Goal: Task Accomplishment & Management: Manage account settings

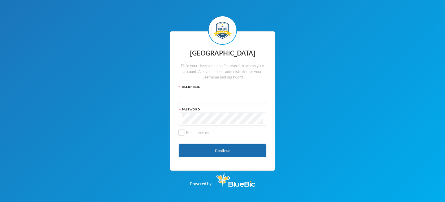
type input "kcsf0032"
click at [207, 151] on button "Continue" at bounding box center [222, 150] width 87 height 13
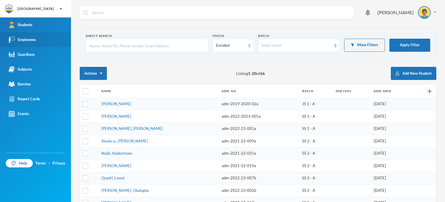
click at [26, 40] on div "Employees" at bounding box center [22, 40] width 27 height 6
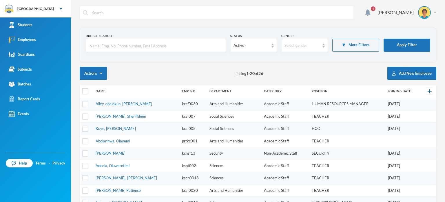
click at [164, 70] on div "Actions Listing 1 - 20 of 26 Add New Employee" at bounding box center [258, 73] width 357 height 13
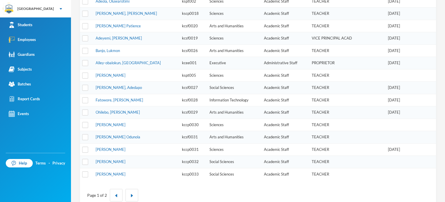
scroll to position [174, 0]
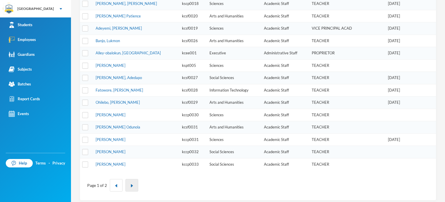
click at [131, 179] on button "button" at bounding box center [132, 185] width 13 height 12
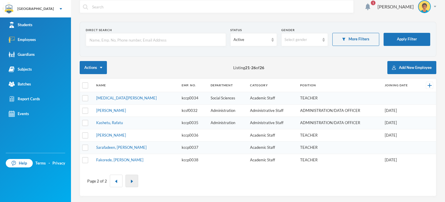
scroll to position [4, 0]
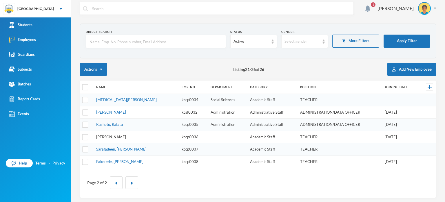
click at [122, 134] on link "[PERSON_NAME]" at bounding box center [111, 136] width 30 height 5
click at [125, 136] on link "[PERSON_NAME]" at bounding box center [111, 136] width 30 height 5
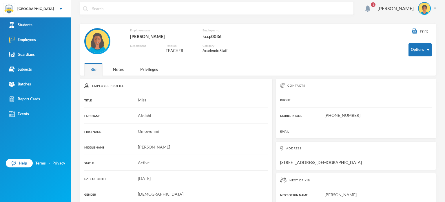
click at [188, 91] on div "Employee Profile TITLE Miss LAST NAME [PERSON_NAME] FIRST NAME [PERSON_NAME] MI…" at bounding box center [176, 204] width 193 height 250
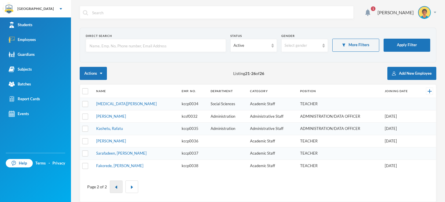
click at [118, 181] on button "button" at bounding box center [116, 186] width 13 height 12
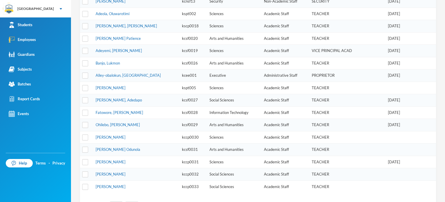
scroll to position [174, 0]
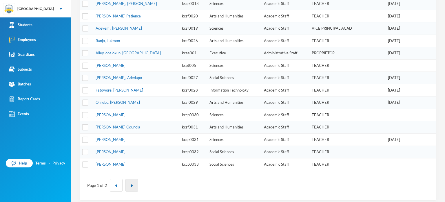
click at [135, 180] on button "button" at bounding box center [132, 185] width 13 height 12
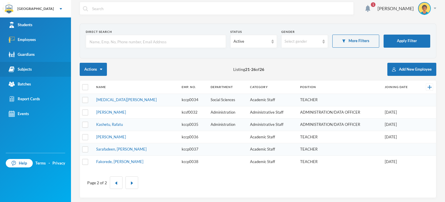
click at [33, 70] on link "Subjects" at bounding box center [35, 69] width 71 height 15
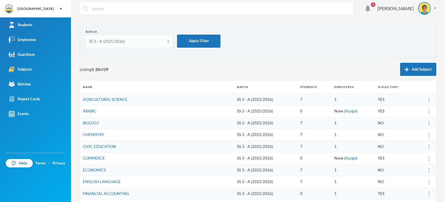
click at [168, 45] on div "SS 3 - A (2025/2026)" at bounding box center [129, 41] width 87 height 13
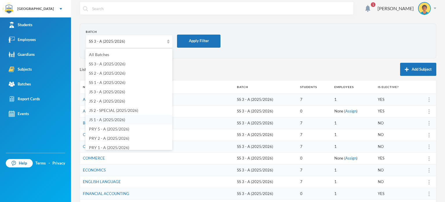
click at [116, 121] on span "JS 1 - A (2025/2026)" at bounding box center [107, 119] width 36 height 5
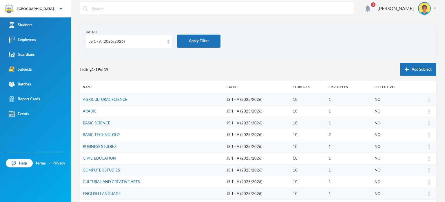
click at [320, 69] on div "Listing 1 - 19 of 19 Add Subject" at bounding box center [258, 69] width 357 height 13
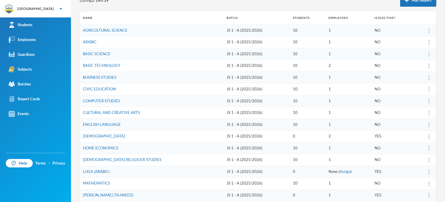
scroll to position [74, 0]
click at [427, 182] on div at bounding box center [429, 183] width 8 height 6
click at [412, 144] on div "Assign Employee" at bounding box center [410, 143] width 31 height 12
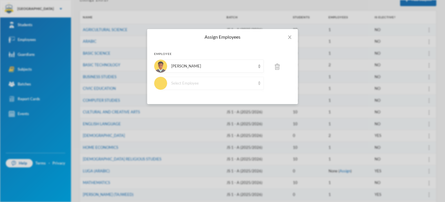
click at [249, 86] on div "Select Employee" at bounding box center [213, 83] width 84 height 6
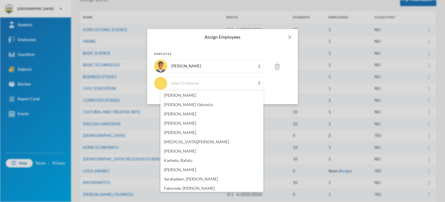
scroll to position [143, 0]
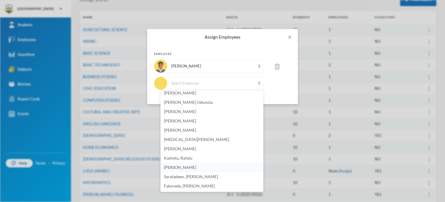
click at [175, 167] on span "[PERSON_NAME]" at bounding box center [180, 166] width 32 height 5
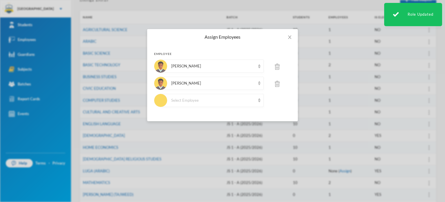
click at [278, 67] on img at bounding box center [277, 67] width 5 height 6
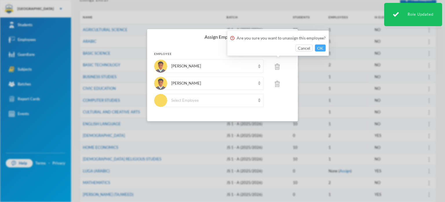
click at [321, 47] on button "OK" at bounding box center [320, 47] width 11 height 7
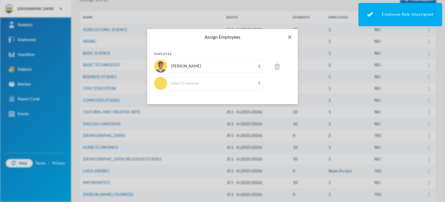
click at [289, 37] on icon "icon: close" at bounding box center [290, 37] width 5 height 5
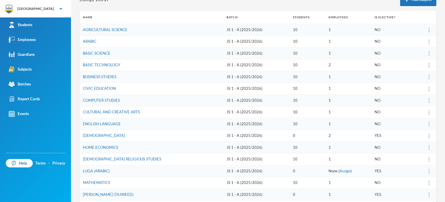
click at [181, 55] on td "BASIC SCIENCE" at bounding box center [152, 53] width 144 height 12
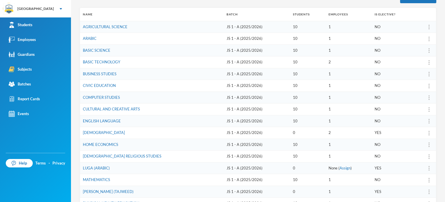
scroll to position [74, 0]
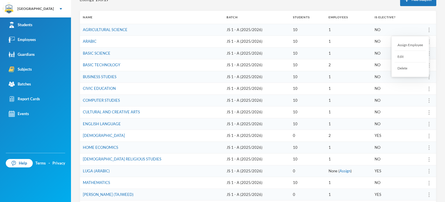
click at [429, 31] on img at bounding box center [429, 30] width 1 height 5
click at [422, 42] on div "Assign Employee" at bounding box center [410, 45] width 31 height 12
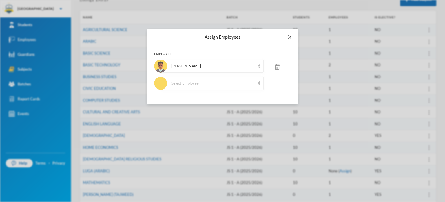
click at [292, 35] on icon "icon: close" at bounding box center [290, 37] width 5 height 5
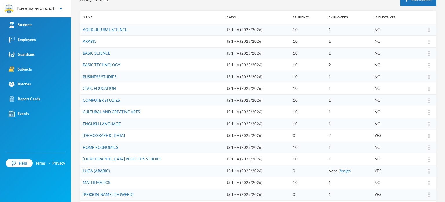
click at [132, 11] on th "Name" at bounding box center [152, 17] width 144 height 13
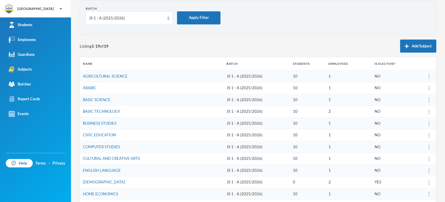
scroll to position [16, 0]
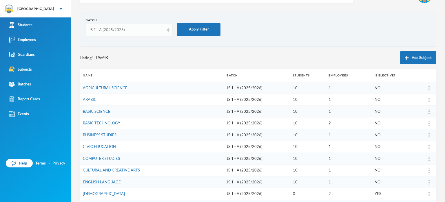
click at [144, 34] on div "JS 1 - A (2025/2026)" at bounding box center [129, 29] width 87 height 13
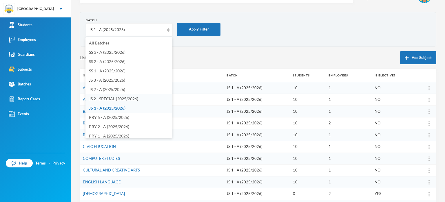
click at [113, 97] on span "JS 2 - SPECIAL (2025/2026)" at bounding box center [113, 98] width 49 height 5
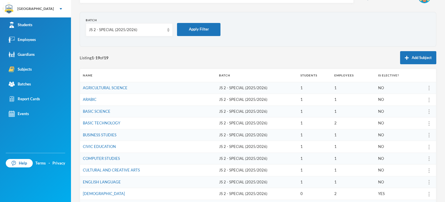
click at [198, 55] on div "Listing 1 - 19 of 19 Add Subject" at bounding box center [258, 57] width 357 height 13
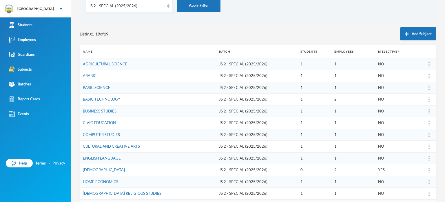
scroll to position [50, 0]
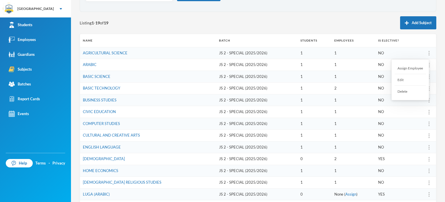
click at [419, 66] on div "Assign Employee" at bounding box center [410, 68] width 31 height 12
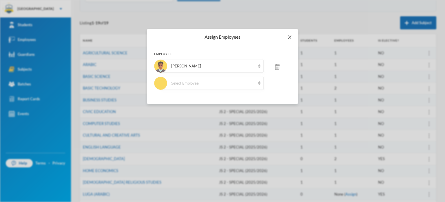
click at [288, 38] on icon "icon: close" at bounding box center [290, 37] width 5 height 5
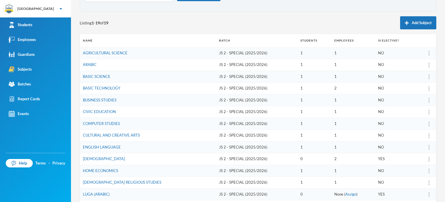
click at [253, 26] on div "Listing 1 - 19 of 19 Add Subject" at bounding box center [258, 22] width 357 height 13
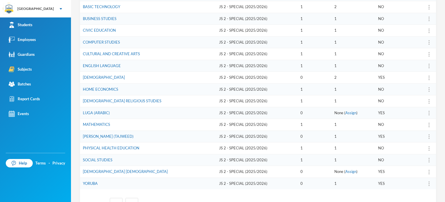
scroll to position [143, 0]
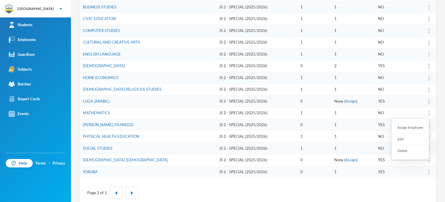
click at [425, 112] on div at bounding box center [429, 113] width 8 height 6
click at [409, 127] on div "Assign Employee" at bounding box center [410, 128] width 31 height 12
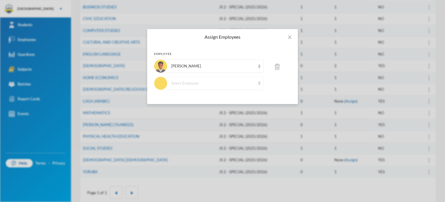
click at [260, 82] on img at bounding box center [259, 83] width 2 height 4
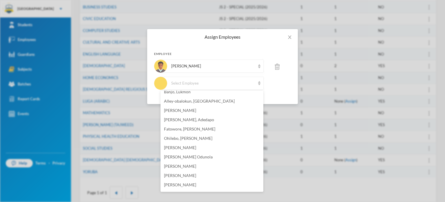
scroll to position [143, 0]
click at [196, 166] on span "[PERSON_NAME]" at bounding box center [180, 166] width 32 height 5
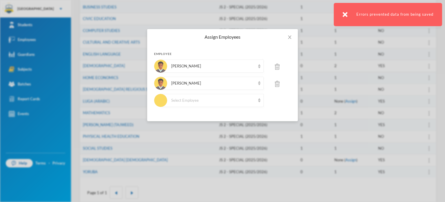
click at [278, 65] on img at bounding box center [277, 67] width 5 height 6
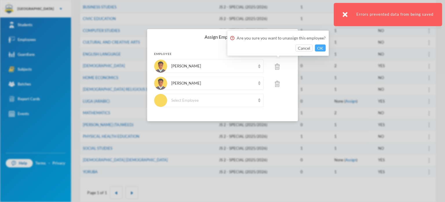
click at [320, 48] on button "OK" at bounding box center [320, 47] width 11 height 7
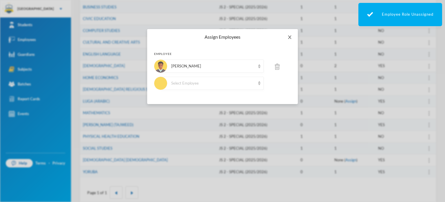
click at [292, 34] on span "Close" at bounding box center [290, 37] width 16 height 16
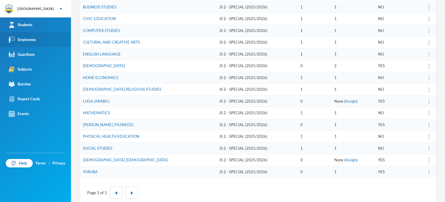
click at [25, 41] on div "Employees" at bounding box center [22, 40] width 27 height 6
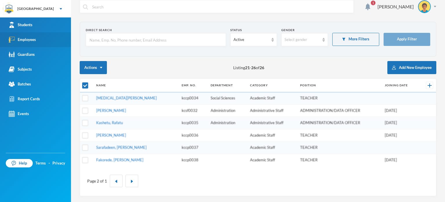
scroll to position [4, 0]
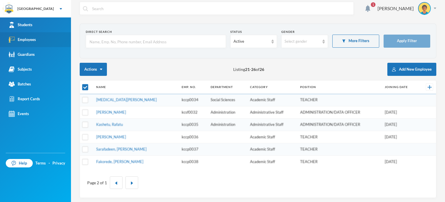
checkbox input "false"
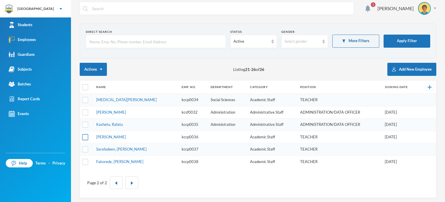
click at [86, 136] on input "checkbox" at bounding box center [85, 137] width 6 height 6
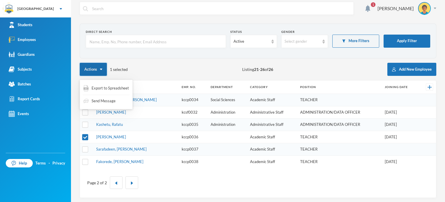
click at [105, 68] on button "Actions" at bounding box center [93, 69] width 27 height 13
click at [84, 136] on input "checkbox" at bounding box center [85, 137] width 6 height 6
checkbox input "false"
click at [95, 66] on button "Actions" at bounding box center [93, 69] width 27 height 13
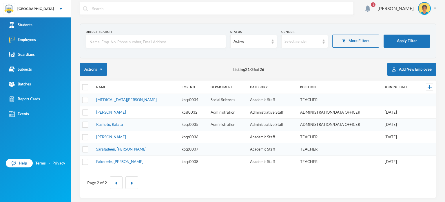
click at [166, 55] on section "Direct Search Status Active Gender Select gender More Filters Apply Filter" at bounding box center [258, 40] width 357 height 35
click at [193, 140] on td "kccp0036" at bounding box center [193, 136] width 29 height 12
click at [115, 136] on link "[PERSON_NAME]" at bounding box center [111, 136] width 30 height 5
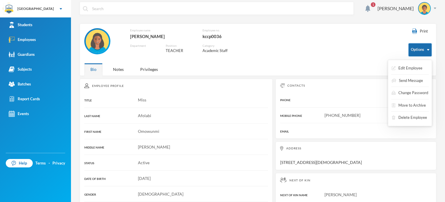
click at [419, 45] on button "Options" at bounding box center [420, 49] width 23 height 13
click at [411, 93] on button "Change Password" at bounding box center [410, 93] width 38 height 10
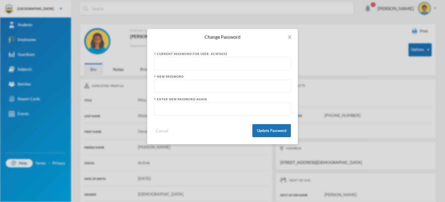
click at [206, 60] on input "text" at bounding box center [222, 63] width 130 height 13
type input "kcsf0032"
click at [178, 89] on input "text" at bounding box center [222, 86] width 130 height 13
click at [162, 87] on input "kccp0036123" at bounding box center [222, 86] width 130 height 13
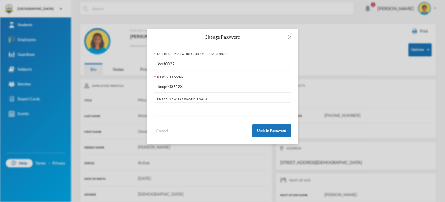
type input "kccp0036123"
click at [171, 111] on input "text" at bounding box center [222, 108] width 130 height 13
paste input "kccp0036123"
type input "kccp0036123"
click at [280, 128] on button "Update Password" at bounding box center [272, 130] width 39 height 13
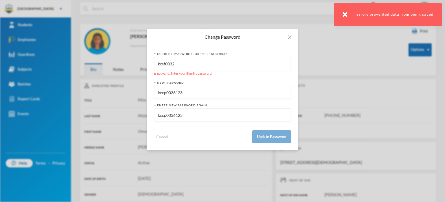
click at [196, 65] on input "kcsf0032" at bounding box center [222, 63] width 130 height 13
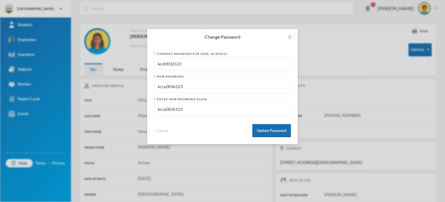
type input "kcsf0032123"
click at [272, 133] on button "Update Password" at bounding box center [272, 130] width 39 height 13
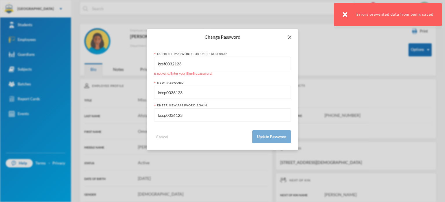
click at [291, 37] on icon "icon: close" at bounding box center [290, 37] width 5 height 5
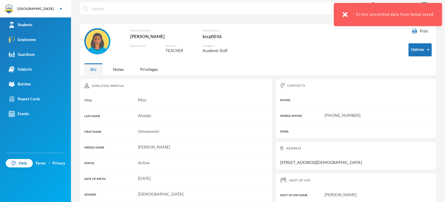
click at [168, 40] on div "[PERSON_NAME]" at bounding box center [162, 36] width 64 height 8
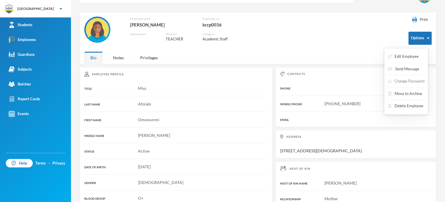
click at [399, 83] on button "Change Password" at bounding box center [407, 81] width 38 height 10
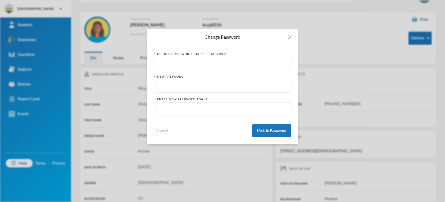
click at [203, 66] on input "text" at bounding box center [222, 63] width 130 height 13
click at [195, 66] on input "kccp0036" at bounding box center [222, 63] width 130 height 13
type input "kccp0036123"
click at [174, 91] on input "text" at bounding box center [222, 86] width 130 height 13
click at [162, 85] on input "kccp00361" at bounding box center [222, 86] width 130 height 13
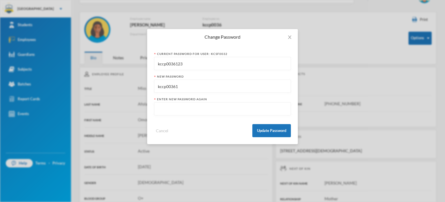
click at [162, 85] on input "kccp00361" at bounding box center [222, 86] width 130 height 13
type input "kccp00361"
click at [166, 109] on input "text" at bounding box center [222, 108] width 130 height 13
paste input "kccp00361"
type input "kccp00361"
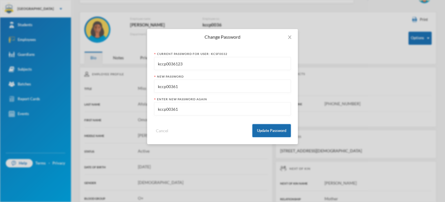
click at [260, 129] on button "Update Password" at bounding box center [272, 130] width 39 height 13
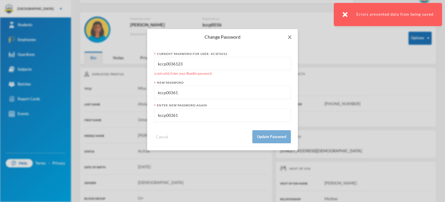
click at [289, 35] on icon "icon: close" at bounding box center [290, 37] width 5 height 5
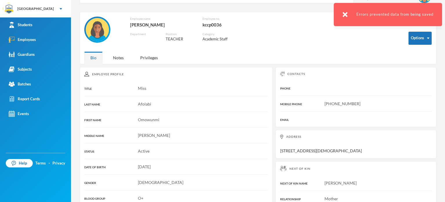
click at [383, 45] on div "Employee name [PERSON_NAME] Employee no. kccp0036 Department Position TEACHER C…" at bounding box center [242, 33] width 316 height 32
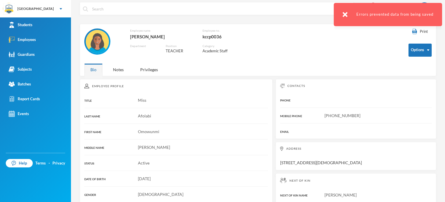
scroll to position [0, 0]
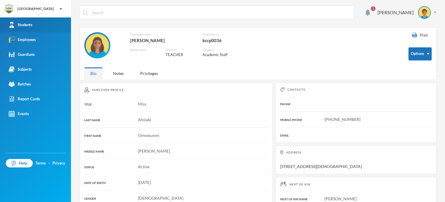
click at [29, 26] on div "Students" at bounding box center [21, 25] width 24 height 6
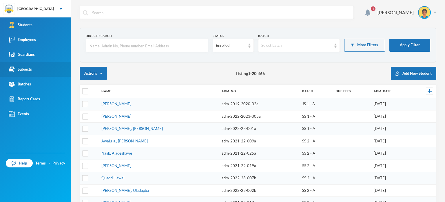
click at [30, 63] on link "Subjects" at bounding box center [35, 69] width 71 height 15
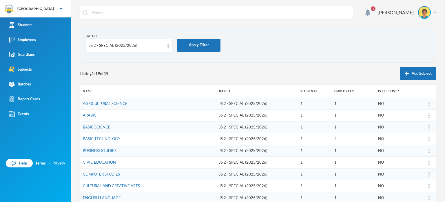
click at [158, 63] on div "Batch JS 2 - SPECIAL (2025/2026) Apply Filter Listing 1 - 19 of 19 Add Subject …" at bounding box center [258, 189] width 357 height 323
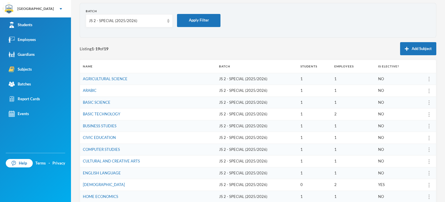
scroll to position [35, 0]
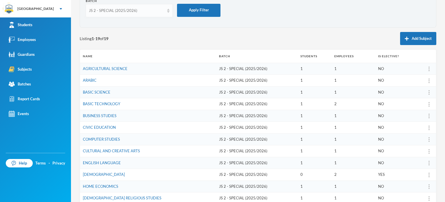
click at [147, 12] on div "JS 2 - SPECIAL (2025/2026)" at bounding box center [126, 11] width 75 height 6
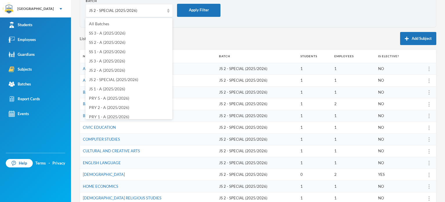
click at [175, 114] on td "BUSINESS STUDIES" at bounding box center [148, 116] width 136 height 12
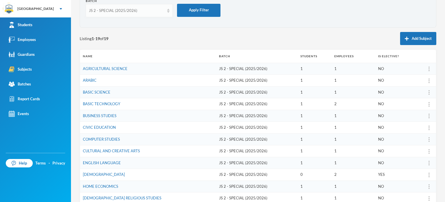
click at [168, 16] on div "JS 2 - SPECIAL (2025/2026)" at bounding box center [129, 10] width 87 height 13
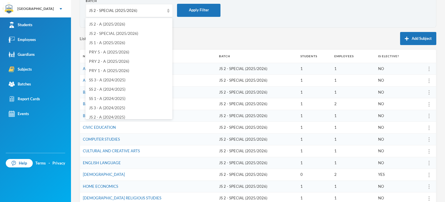
scroll to position [46, 0]
click at [119, 23] on span "JS 2 - A (2025/2026)" at bounding box center [107, 23] width 36 height 5
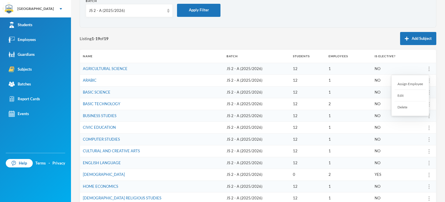
click at [425, 70] on div at bounding box center [429, 69] width 8 height 6
click at [421, 81] on div "Assign Employee" at bounding box center [410, 84] width 31 height 12
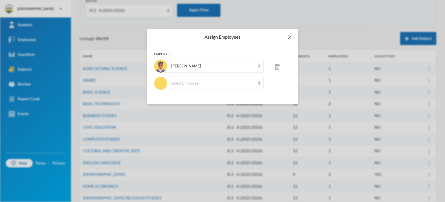
click at [289, 38] on icon "icon: close" at bounding box center [289, 36] width 3 height 3
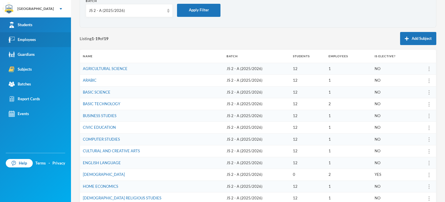
click at [31, 37] on div "Employees" at bounding box center [22, 40] width 27 height 6
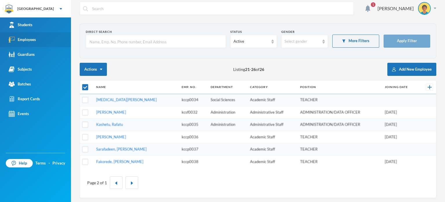
checkbox input "false"
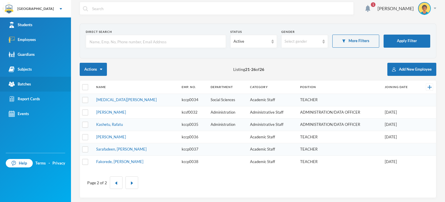
click at [29, 90] on link "Batches" at bounding box center [35, 84] width 71 height 15
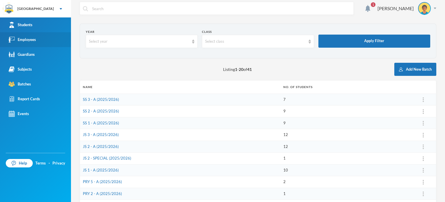
click at [27, 46] on link "Employees" at bounding box center [35, 39] width 71 height 15
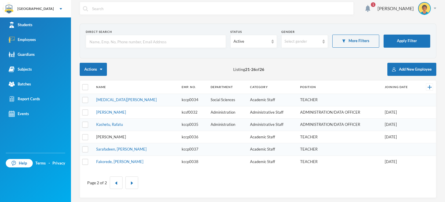
click at [121, 137] on link "[PERSON_NAME]" at bounding box center [111, 136] width 30 height 5
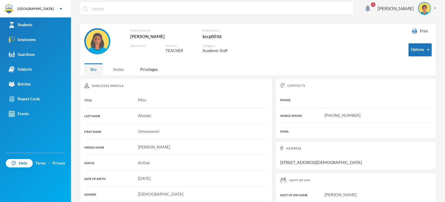
click at [120, 67] on div "Notes" at bounding box center [118, 69] width 23 height 12
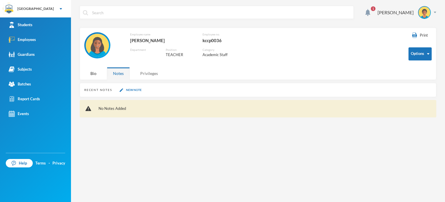
click at [146, 69] on div "Privileges" at bounding box center [149, 73] width 30 height 12
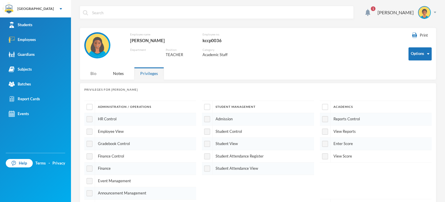
click at [94, 74] on div "Bio" at bounding box center [93, 73] width 18 height 12
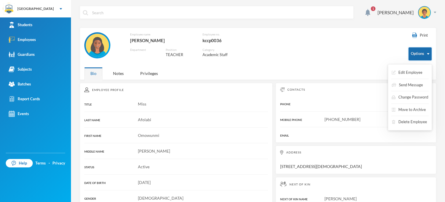
click at [412, 50] on button "Options" at bounding box center [420, 53] width 23 height 13
click at [357, 46] on div "Employee name [PERSON_NAME] Employee no. kccp0036 Department Position TEACHER C…" at bounding box center [242, 48] width 316 height 32
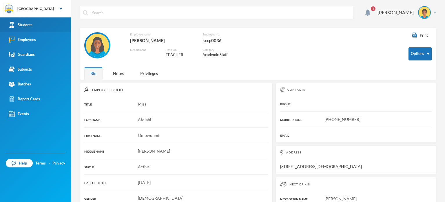
click at [38, 28] on link "Students" at bounding box center [35, 24] width 71 height 15
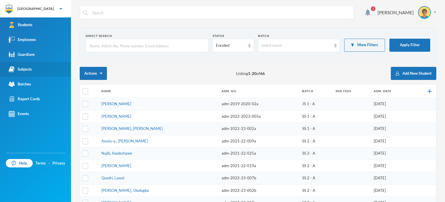
click at [26, 70] on div "Subjects" at bounding box center [20, 69] width 23 height 6
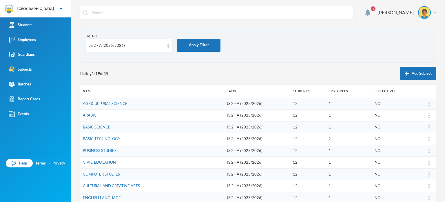
click at [224, 109] on td "JS 2 - A (2025/2026)" at bounding box center [257, 115] width 66 height 12
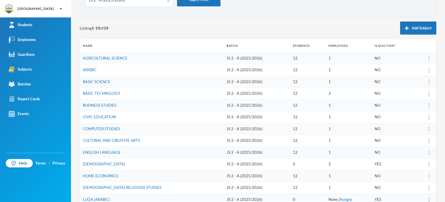
scroll to position [46, 0]
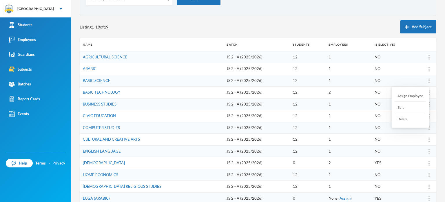
click at [429, 81] on img at bounding box center [429, 80] width 1 height 5
click at [416, 96] on div "Assign Employee" at bounding box center [410, 96] width 31 height 12
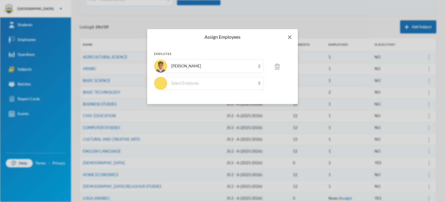
click at [291, 36] on icon "icon: close" at bounding box center [290, 37] width 5 height 5
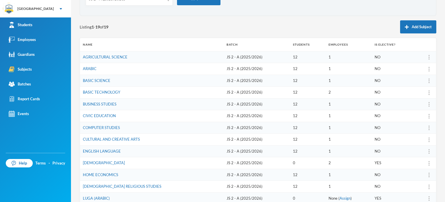
click at [290, 179] on td "12" at bounding box center [308, 174] width 36 height 12
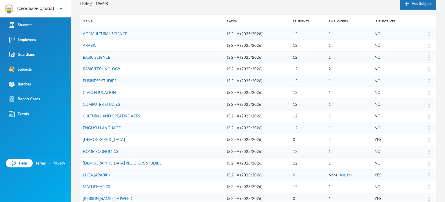
scroll to position [81, 0]
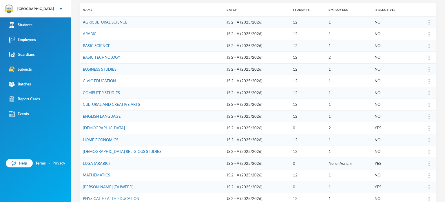
click at [340, 161] on link "Assign" at bounding box center [345, 163] width 11 height 5
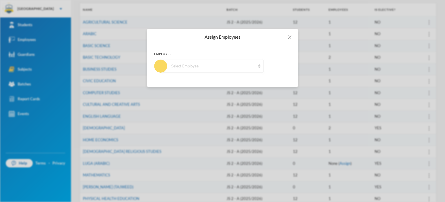
click at [254, 64] on div "Select Employee" at bounding box center [213, 66] width 84 height 6
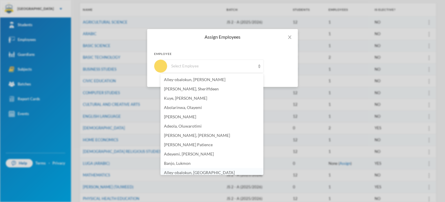
scroll to position [2, 0]
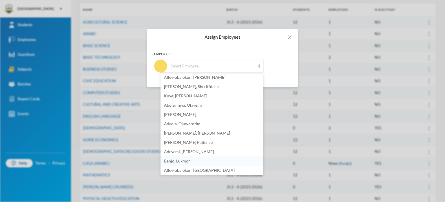
click at [203, 161] on li "Banjo, Lukmon" at bounding box center [212, 160] width 103 height 9
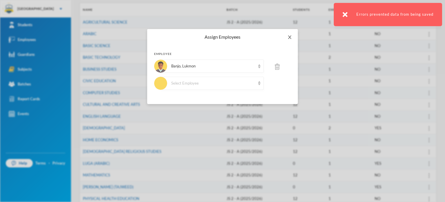
click at [290, 36] on icon "icon: close" at bounding box center [290, 37] width 5 height 5
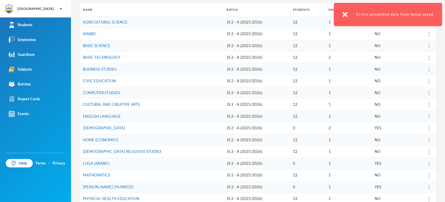
click at [262, 122] on td "JS 2 - A (2025/2026)" at bounding box center [257, 128] width 66 height 12
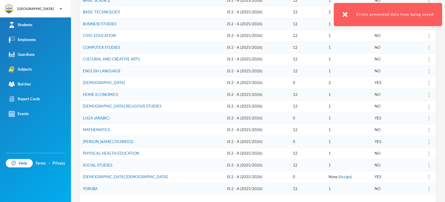
scroll to position [128, 0]
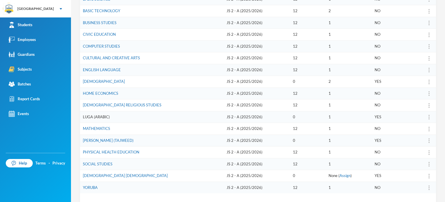
click at [101, 115] on link "LUGA (ARABIC)" at bounding box center [96, 116] width 27 height 5
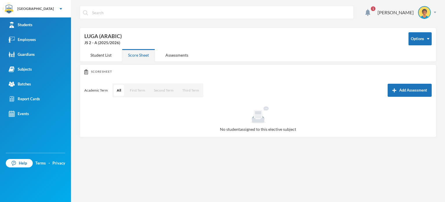
click at [195, 45] on div "JS 2 - A (2025/2026)" at bounding box center [242, 43] width 316 height 6
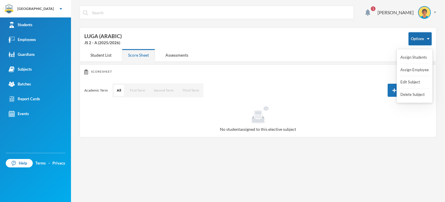
click at [419, 40] on button "Options" at bounding box center [420, 38] width 23 height 13
click at [409, 56] on button "Assign Students" at bounding box center [414, 57] width 28 height 10
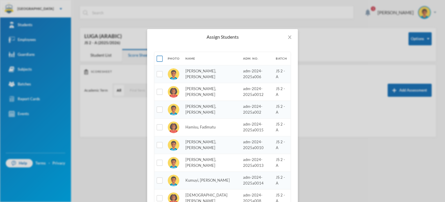
click at [157, 58] on input "checkbox" at bounding box center [160, 59] width 6 height 6
checkbox input "true"
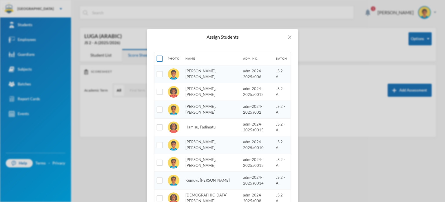
checkbox input "true"
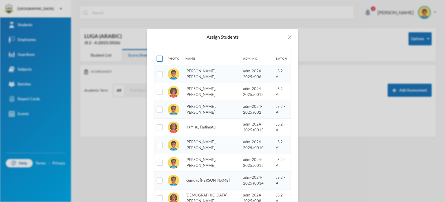
checkbox input "true"
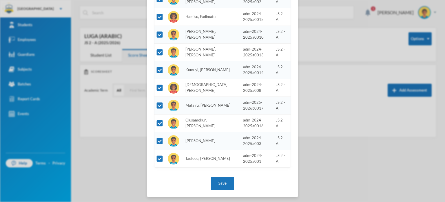
scroll to position [117, 0]
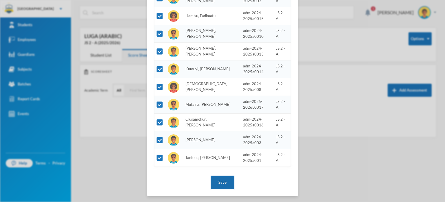
click at [228, 178] on button "Save" at bounding box center [222, 182] width 23 height 13
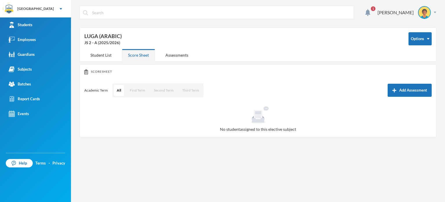
scroll to position [88, 0]
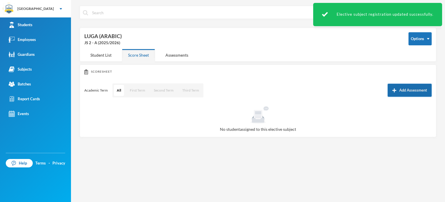
click at [425, 88] on button "Add Assessment" at bounding box center [410, 90] width 44 height 13
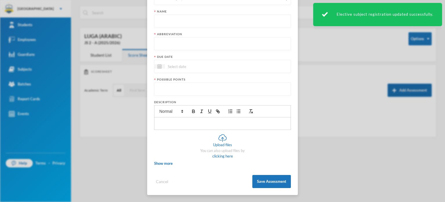
scroll to position [0, 0]
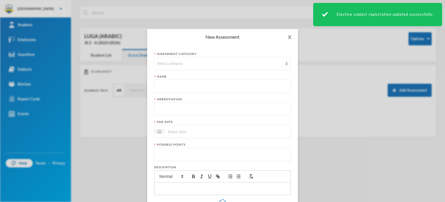
click at [288, 37] on icon "icon: close" at bounding box center [289, 36] width 3 height 3
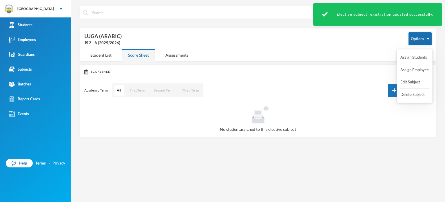
click at [421, 40] on button "Options" at bounding box center [420, 38] width 23 height 13
click at [408, 67] on button "Assign Employee" at bounding box center [415, 70] width 30 height 10
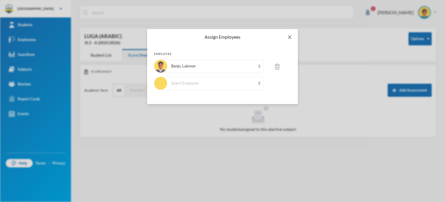
click at [289, 35] on icon "icon: close" at bounding box center [290, 37] width 5 height 5
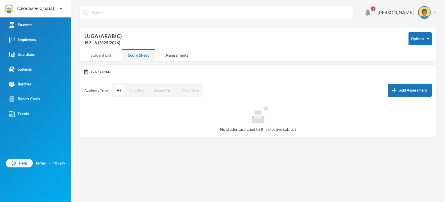
click at [104, 59] on div "Student List" at bounding box center [100, 55] width 33 height 12
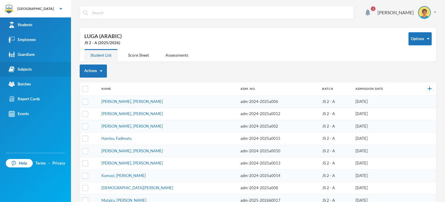
click at [24, 64] on link "Subjects" at bounding box center [35, 69] width 71 height 15
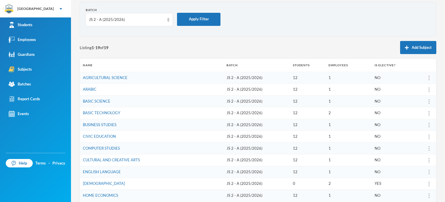
scroll to position [23, 0]
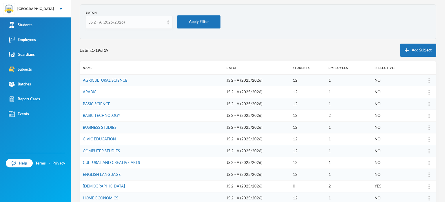
click at [137, 23] on div "JS 2 - A (2025/2026)" at bounding box center [126, 22] width 75 height 6
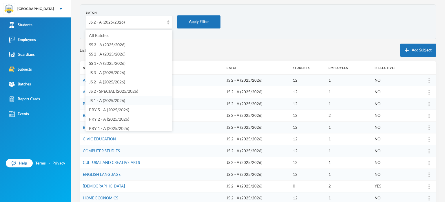
click at [97, 96] on li "JS 1 - A (2025/2026)" at bounding box center [129, 100] width 87 height 9
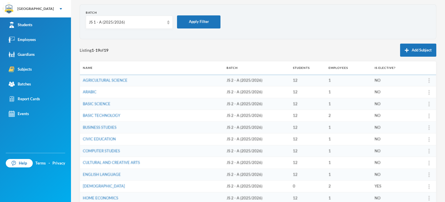
click at [106, 50] on span "Listing 1 - 19 of 19" at bounding box center [94, 50] width 29 height 6
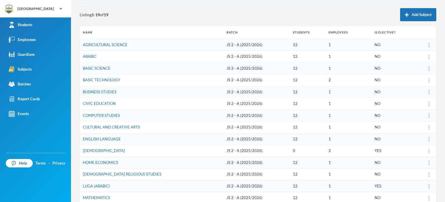
scroll to position [58, 0]
click at [89, 90] on link "BUSINESS STUDIES" at bounding box center [100, 92] width 34 height 5
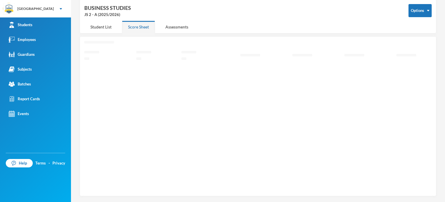
scroll to position [26, 0]
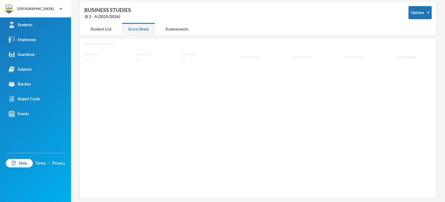
click at [246, 27] on div "Options BUSINESS STUDIES JS 2 - A (2025/2026) Student List Score Sheet Assessme…" at bounding box center [258, 18] width 357 height 34
click at [105, 26] on div "Student List" at bounding box center [100, 29] width 33 height 12
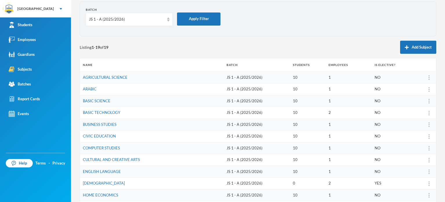
click at [122, 47] on div "Listing 1 - 19 of 19 Add Subject" at bounding box center [258, 47] width 357 height 13
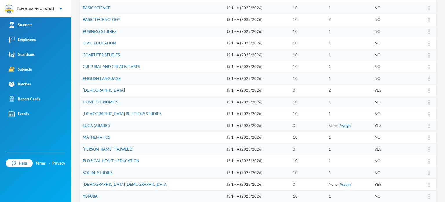
scroll to position [107, 0]
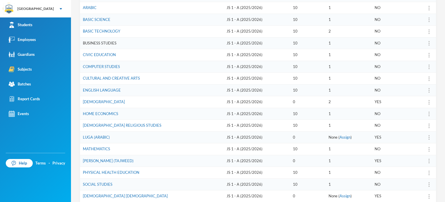
click at [96, 41] on link "BUSINESS STUDIES" at bounding box center [100, 43] width 34 height 5
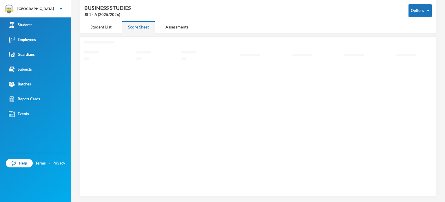
scroll to position [26, 0]
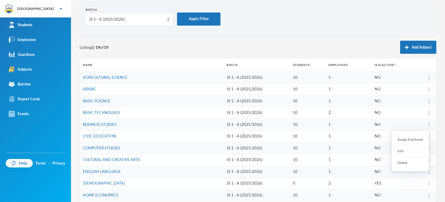
click at [425, 123] on div at bounding box center [429, 125] width 8 height 6
click at [417, 135] on div "Assign Employee" at bounding box center [410, 139] width 31 height 12
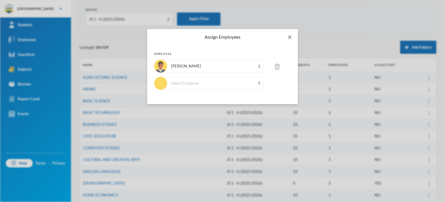
click at [289, 38] on icon "icon: close" at bounding box center [289, 36] width 3 height 3
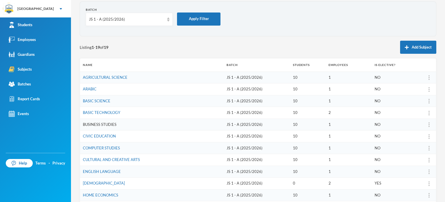
click at [104, 123] on link "BUSINESS STUDIES" at bounding box center [100, 124] width 34 height 5
click at [85, 16] on section "Batch JS 1 - A (2025/2026) Apply Filter" at bounding box center [258, 18] width 357 height 35
click at [135, 19] on div "JS 1 - A (2025/2026)" at bounding box center [126, 20] width 75 height 6
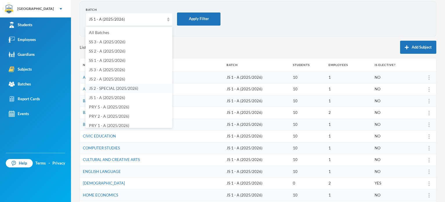
click at [99, 86] on span "JS 2 - SPECIAL (2025/2026)" at bounding box center [113, 88] width 49 height 5
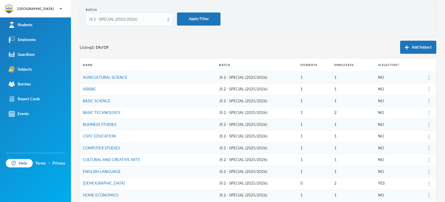
click at [131, 17] on div "JS 2 - SPECIAL (2025/2026)" at bounding box center [126, 20] width 75 height 6
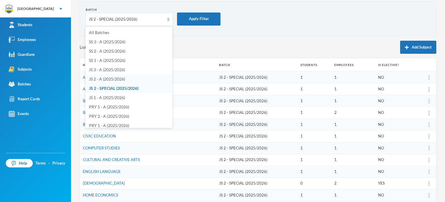
click at [105, 79] on span "JS 2 - A (2025/2026)" at bounding box center [107, 78] width 36 height 5
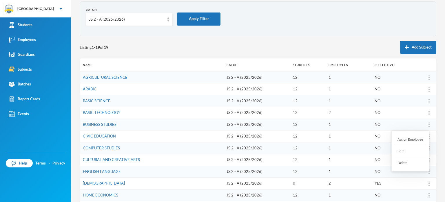
click at [415, 135] on div "Assign Employee" at bounding box center [410, 139] width 31 height 12
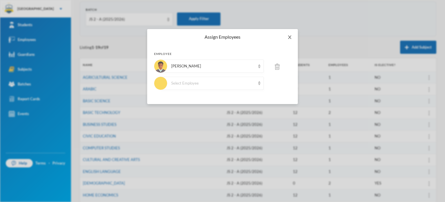
click at [289, 39] on icon "icon: close" at bounding box center [290, 37] width 5 height 5
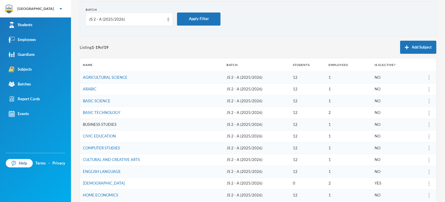
click at [90, 123] on link "BUSINESS STUDIES" at bounding box center [100, 124] width 34 height 5
click at [131, 15] on div "JS 2 - A (2025/2026)" at bounding box center [129, 19] width 87 height 13
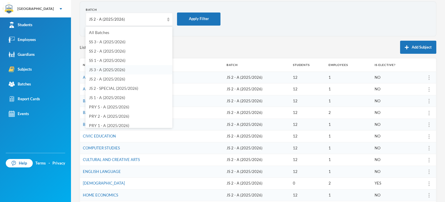
click at [106, 71] on span "JS 3 - A (2025/2026)" at bounding box center [107, 69] width 36 height 5
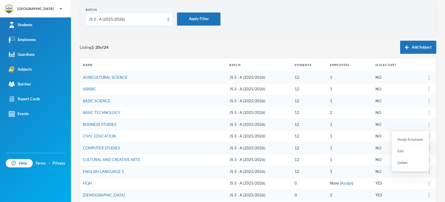
click at [425, 125] on div at bounding box center [429, 125] width 8 height 6
click at [413, 138] on div "Assign Employee" at bounding box center [410, 139] width 31 height 12
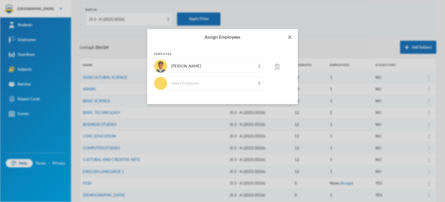
click at [289, 36] on icon "icon: close" at bounding box center [290, 37] width 5 height 5
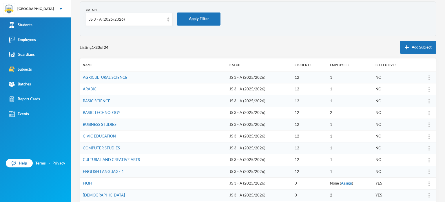
click at [273, 37] on div "Batch JS 3 - A (2025/2026) Apply Filter Listing 1 - 20 of 24 Add Subject Name B…" at bounding box center [258, 168] width 357 height 335
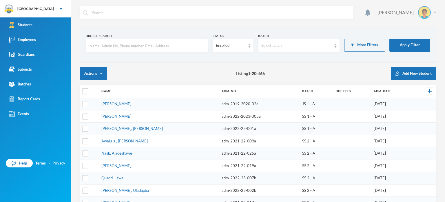
click at [426, 11] on div at bounding box center [424, 12] width 13 height 13
click at [412, 40] on button "Logout" at bounding box center [416, 42] width 26 height 9
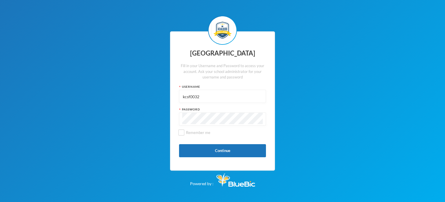
click at [219, 95] on input "kcsf0032" at bounding box center [222, 96] width 81 height 13
type input "kccp0036"
click at [200, 148] on button "Continue" at bounding box center [222, 150] width 87 height 13
